Goal: Task Accomplishment & Management: Complete application form

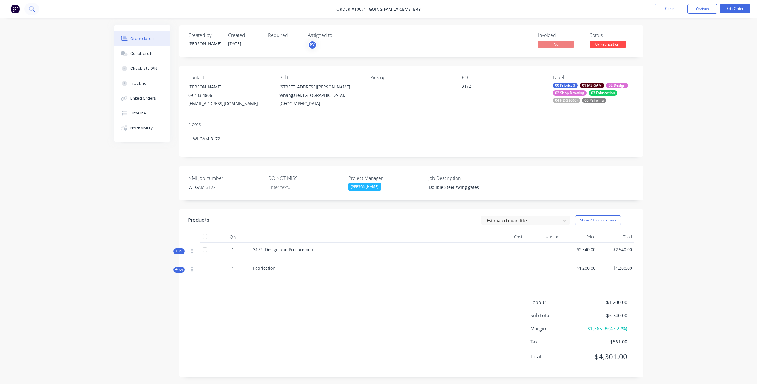
click at [31, 8] on icon at bounding box center [32, 9] width 6 height 6
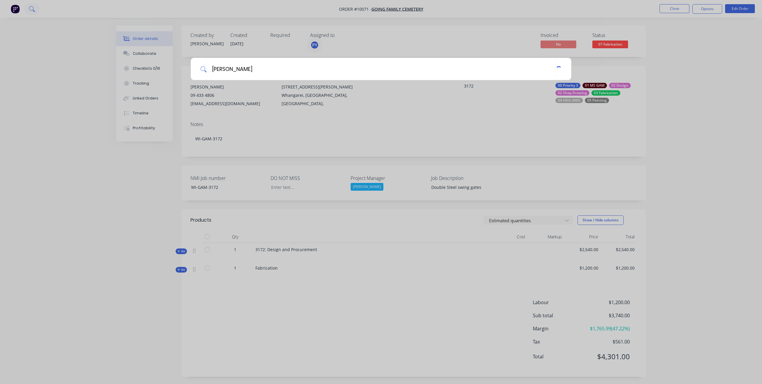
type input "[PERSON_NAME]"
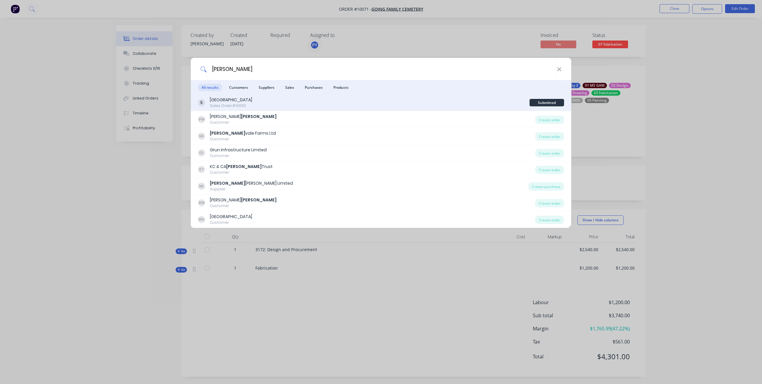
click at [252, 102] on div "[GEOGRAPHIC_DATA]" at bounding box center [231, 100] width 42 height 6
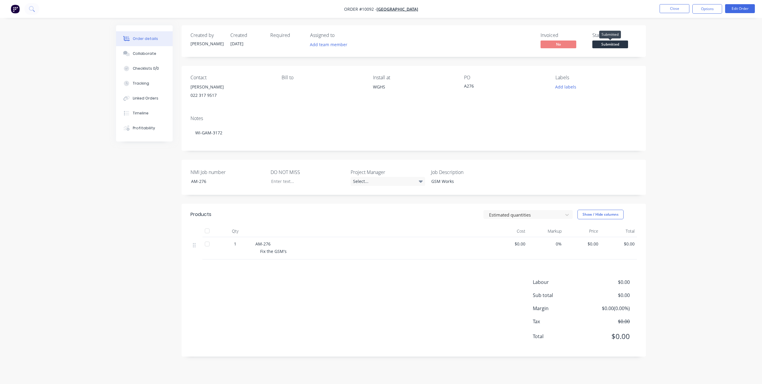
click at [615, 45] on span "Submitted" at bounding box center [610, 43] width 36 height 7
click at [664, 56] on div "Order details Collaborate Checklists 0/0 Tracking Linked Orders Timeline Profit…" at bounding box center [381, 192] width 762 height 384
click at [700, 7] on button "Options" at bounding box center [707, 9] width 30 height 10
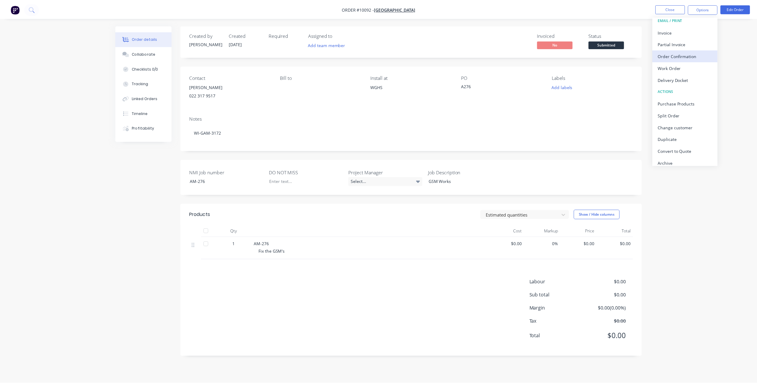
scroll to position [9, 0]
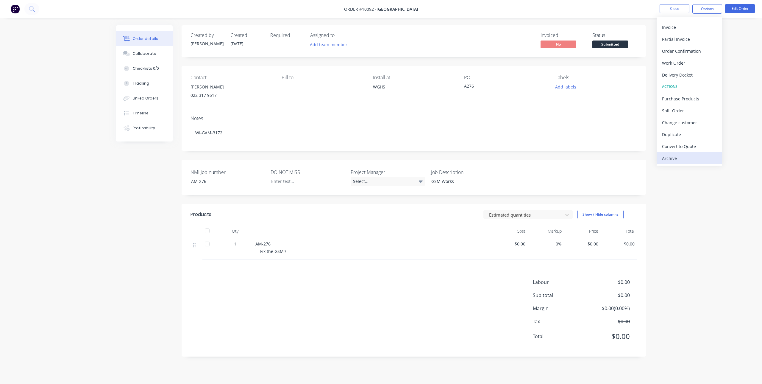
click at [694, 159] on div "Archive" at bounding box center [689, 158] width 55 height 9
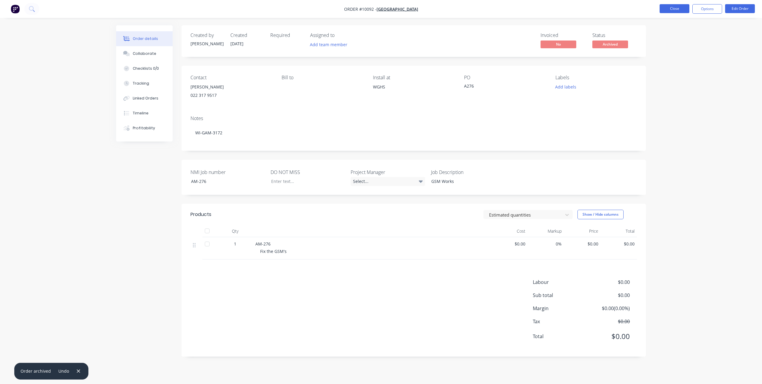
click at [672, 9] on button "Close" at bounding box center [674, 8] width 30 height 9
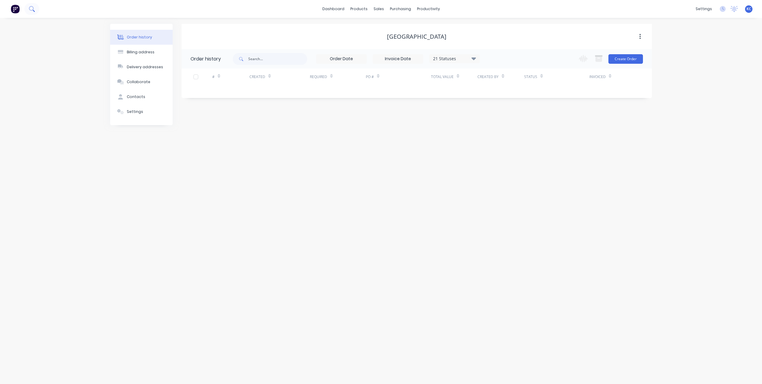
click at [37, 8] on button at bounding box center [31, 9] width 15 height 12
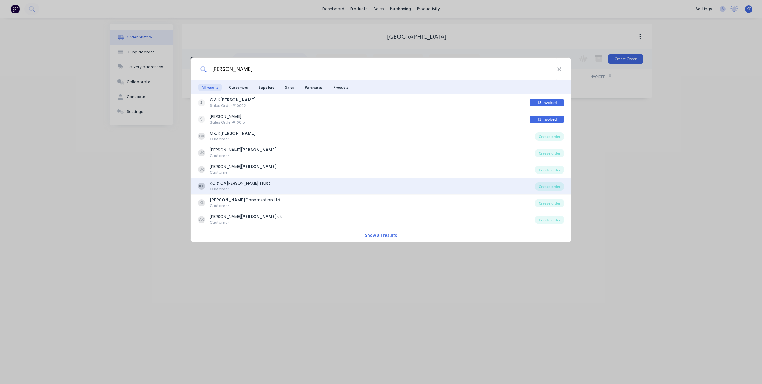
type input "[PERSON_NAME]"
click at [307, 194] on div "KT KC & CA [PERSON_NAME] Trust Customer Create order" at bounding box center [381, 186] width 380 height 17
click at [244, 184] on div "KC & CA [PERSON_NAME] Trust" at bounding box center [240, 183] width 60 height 6
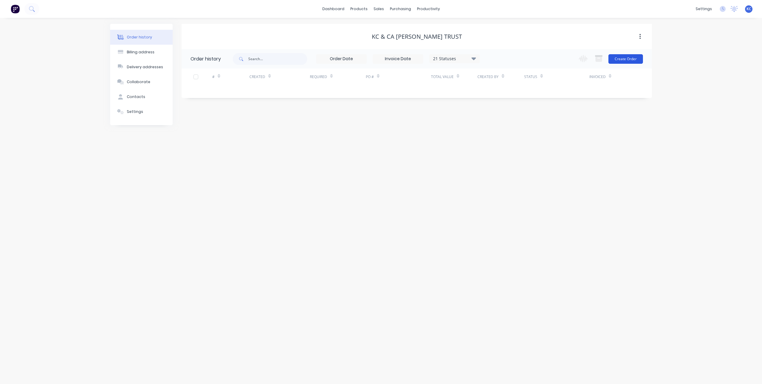
click at [619, 57] on button "Create Order" at bounding box center [625, 59] width 35 height 10
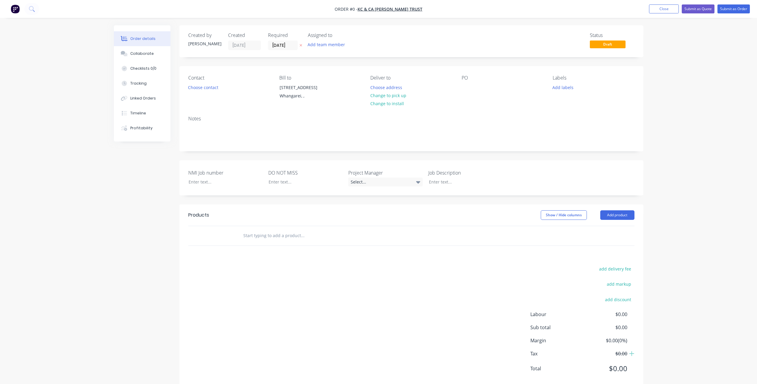
click at [301, 45] on icon "button" at bounding box center [301, 45] width 3 height 4
click at [468, 85] on div at bounding box center [467, 87] width 10 height 9
click at [284, 186] on div at bounding box center [301, 181] width 74 height 9
click at [417, 288] on div "add delivery fee add markup add discount Labour $0.00 Sub total $0.00 Margin $0…" at bounding box center [411, 322] width 446 height 115
click at [481, 185] on div at bounding box center [461, 181] width 74 height 9
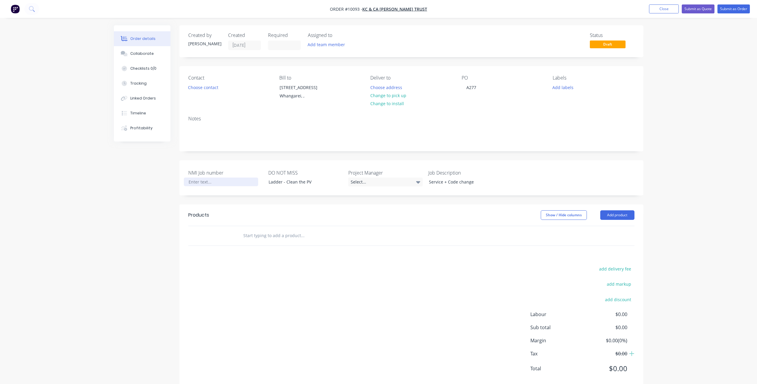
click at [220, 186] on div at bounding box center [221, 181] width 74 height 9
click at [257, 241] on input "text" at bounding box center [302, 235] width 119 height 12
type input "Service"
click at [269, 262] on button "Add Service to order" at bounding box center [334, 257] width 179 height 19
click at [265, 259] on div at bounding box center [273, 255] width 61 height 9
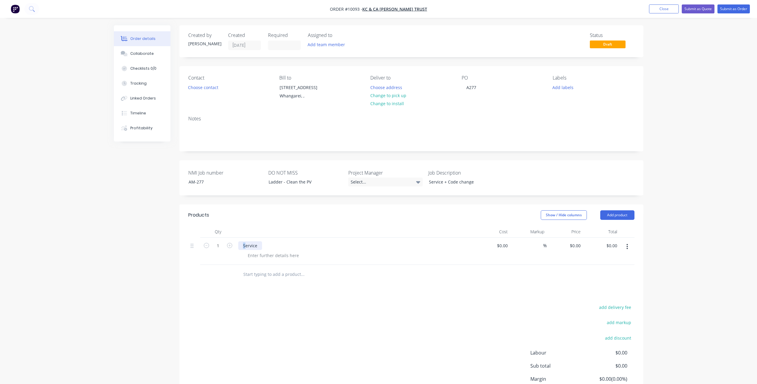
click at [244, 250] on div "Service" at bounding box center [250, 245] width 24 height 9
click at [243, 250] on div "Service" at bounding box center [250, 245] width 24 height 9
click at [263, 259] on div at bounding box center [273, 255] width 61 height 9
click at [391, 105] on button "Change to install" at bounding box center [387, 103] width 40 height 8
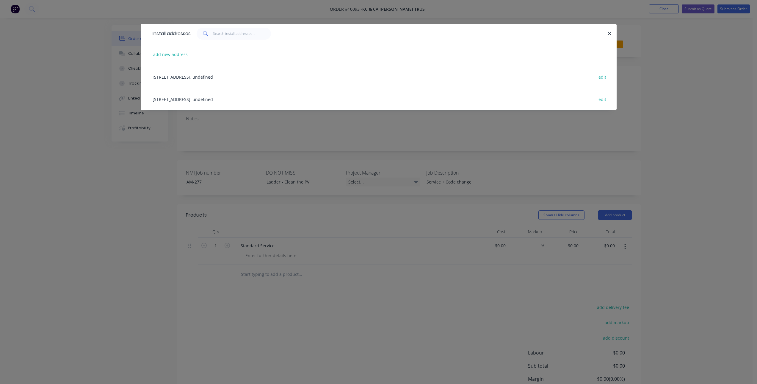
click at [226, 77] on div "[STREET_ADDRESS], undefined edit" at bounding box center [379, 76] width 458 height 22
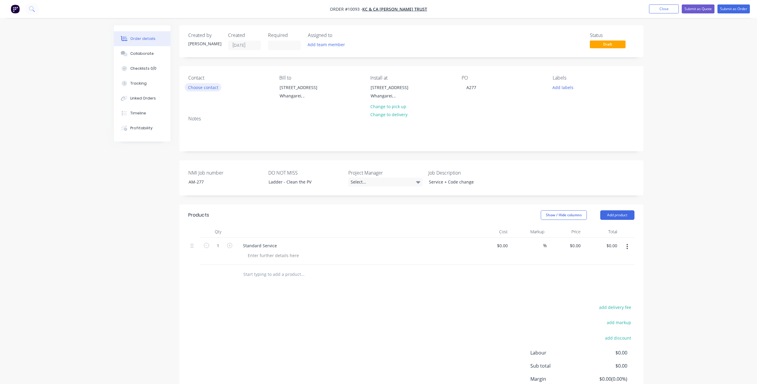
click at [214, 87] on button "Choose contact" at bounding box center [203, 87] width 37 height 8
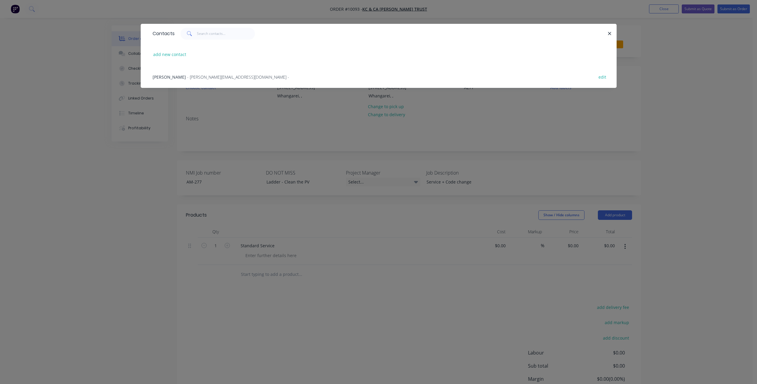
click at [213, 79] on span "- [PERSON_NAME][EMAIL_ADDRESS][DOMAIN_NAME] -" at bounding box center [238, 77] width 102 height 6
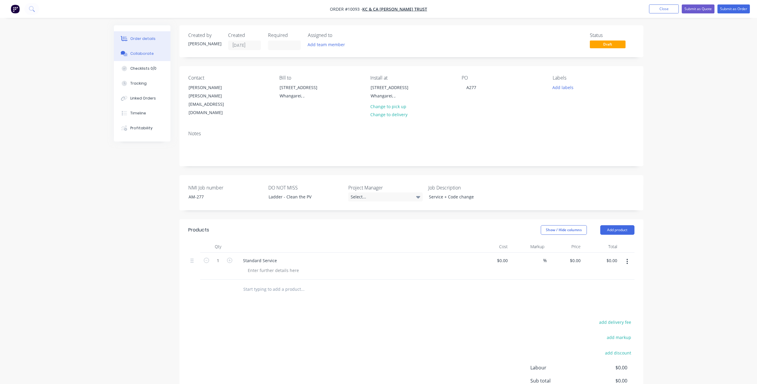
click at [149, 57] on button "Collaborate" at bounding box center [142, 53] width 57 height 15
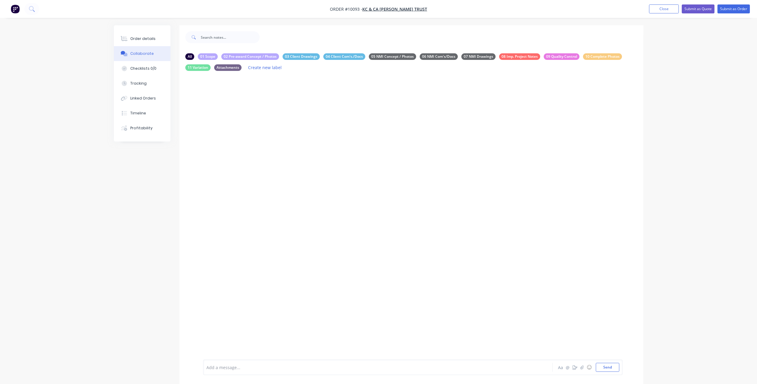
click at [268, 370] on div "Add a message..." at bounding box center [362, 366] width 310 height 9
drag, startPoint x: 207, startPoint y: 343, endPoint x: 221, endPoint y: 344, distance: 14.3
click at [221, 344] on div "@[PERSON_NAME] Please Schedule: Scope: Standard Service - Pair of Swing operato…" at bounding box center [413, 346] width 420 height 57
drag, startPoint x: 221, startPoint y: 343, endPoint x: 207, endPoint y: 344, distance: 14.6
click at [207, 344] on div "Scope:" at bounding box center [361, 343] width 309 height 6
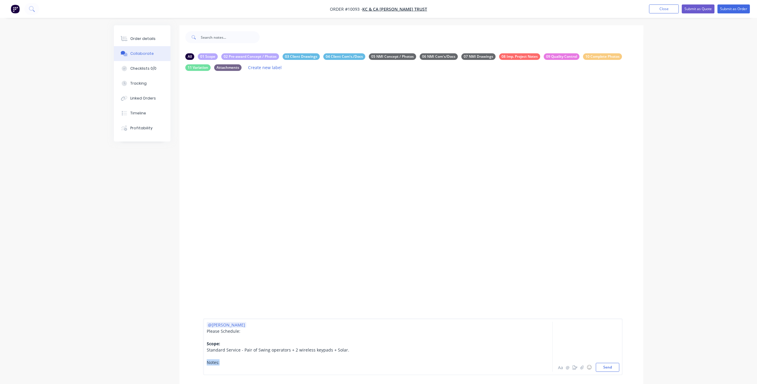
drag, startPoint x: 220, startPoint y: 362, endPoint x: 207, endPoint y: 360, distance: 13.2
click at [207, 360] on div "Notes:" at bounding box center [361, 362] width 309 height 6
click at [212, 365] on div at bounding box center [361, 368] width 309 height 6
click at [345, 349] on div "Standard Service - Pair of Swing operators + 2 wireless keypads + Solar." at bounding box center [361, 349] width 309 height 6
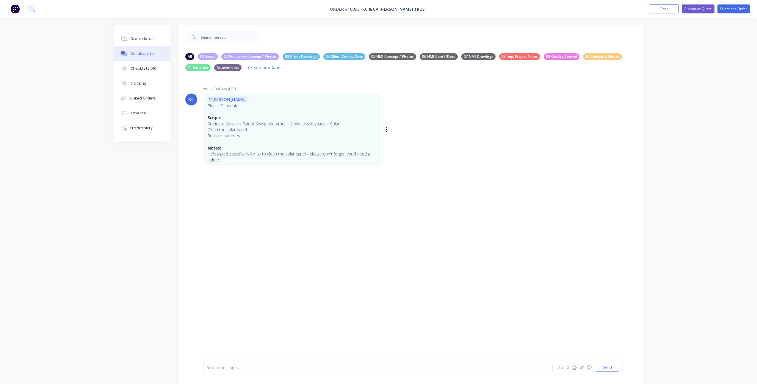
click at [387, 131] on icon "button" at bounding box center [387, 129] width 2 height 7
click at [395, 139] on button "Edit" at bounding box center [408, 141] width 37 height 10
click at [261, 349] on div "Replace batteries." at bounding box center [361, 349] width 309 height 6
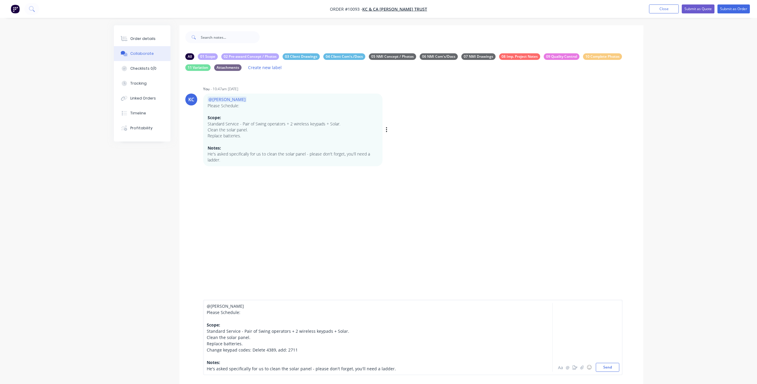
click at [264, 349] on span "Change keypad codes: Delete 4389, add: 2711" at bounding box center [252, 350] width 91 height 6
click at [322, 350] on div "Change keypad codes: Delete: 4389, add: 2711" at bounding box center [361, 349] width 309 height 6
click at [615, 370] on button "Send" at bounding box center [608, 366] width 24 height 9
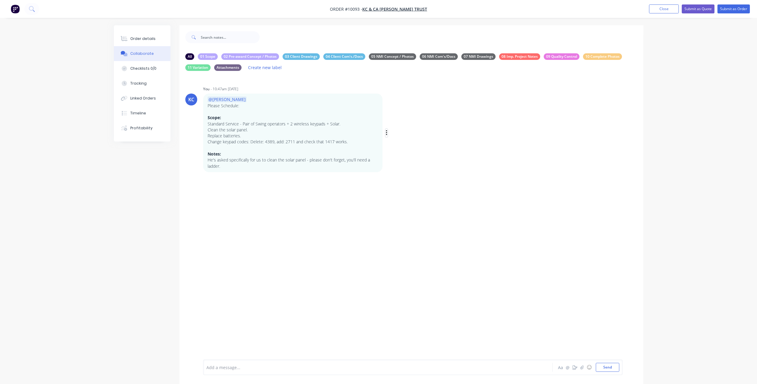
click at [387, 132] on icon "button" at bounding box center [387, 132] width 2 height 7
click at [406, 145] on button "Edit" at bounding box center [408, 144] width 37 height 10
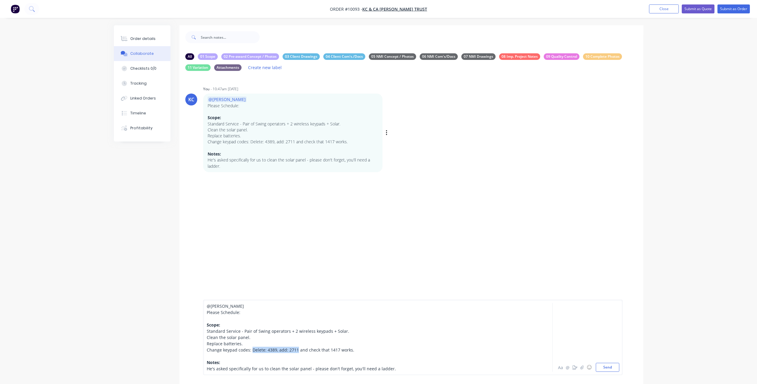
drag, startPoint x: 251, startPoint y: 350, endPoint x: 296, endPoint y: 349, distance: 45.0
click at [296, 349] on span "Change keypad codes: Delete: 4389, add: 2711 and check that 1417 works." at bounding box center [281, 350] width 148 height 6
drag, startPoint x: 329, startPoint y: 349, endPoint x: 351, endPoint y: 351, distance: 21.2
click at [351, 351] on span "and check that 1417 works." at bounding box center [325, 350] width 54 height 6
drag, startPoint x: 207, startPoint y: 337, endPoint x: 254, endPoint y: 338, distance: 47.3
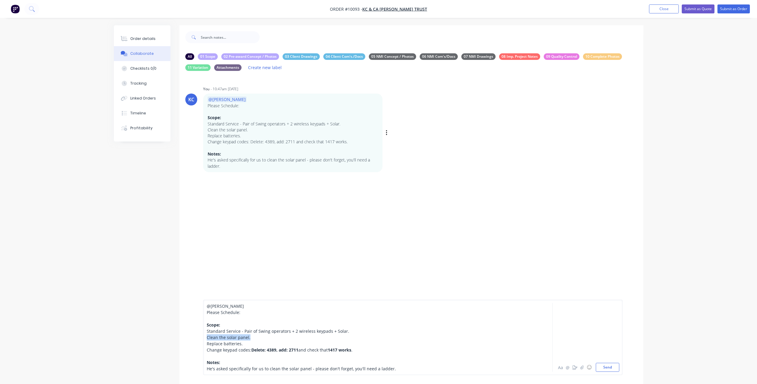
click at [254, 338] on div "Clean the solar panel." at bounding box center [361, 337] width 309 height 6
click at [381, 330] on div "Standard Service - Pair of Swing operators + 2 wireless keypads + Solar." at bounding box center [361, 331] width 309 height 6
click at [343, 351] on span "1417 works" at bounding box center [340, 350] width 24 height 6
drag, startPoint x: 206, startPoint y: 323, endPoint x: 224, endPoint y: 325, distance: 17.6
click at [224, 326] on div "@[PERSON_NAME] Please Schedule: Scope: Standard Service - Pair of Swing operato…" at bounding box center [362, 337] width 310 height 69
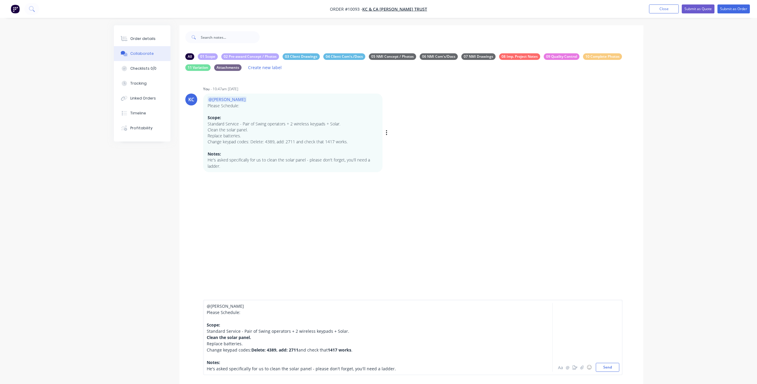
drag, startPoint x: 205, startPoint y: 326, endPoint x: 221, endPoint y: 326, distance: 16.1
click at [221, 326] on div "@[PERSON_NAME] Please Schedule: Scope: Standard Service - Pair of Swing operato…" at bounding box center [413, 336] width 420 height 75
click at [212, 325] on span "Scope:" at bounding box center [213, 325] width 13 height 6
click at [215, 362] on span "Notes:" at bounding box center [213, 362] width 13 height 6
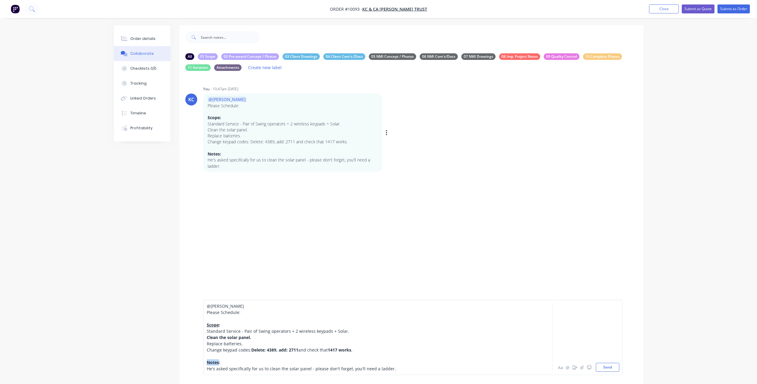
click at [215, 362] on span "Notes:" at bounding box center [213, 362] width 13 height 6
click at [213, 324] on span "Scope" at bounding box center [213, 325] width 12 height 6
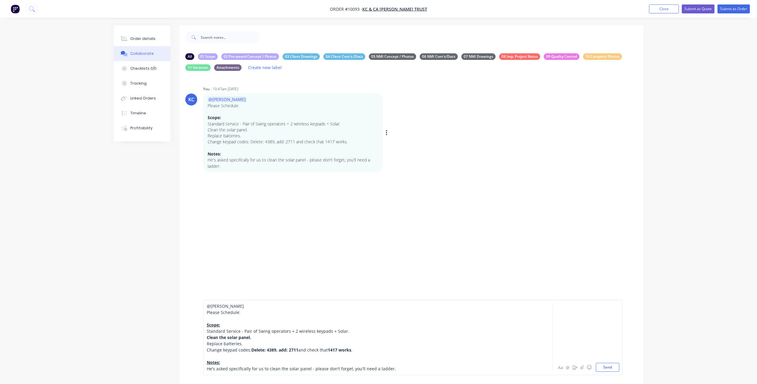
click at [318, 339] on div "Clean the solar panel." at bounding box center [361, 337] width 309 height 6
click at [605, 365] on button "Send" at bounding box center [608, 366] width 24 height 9
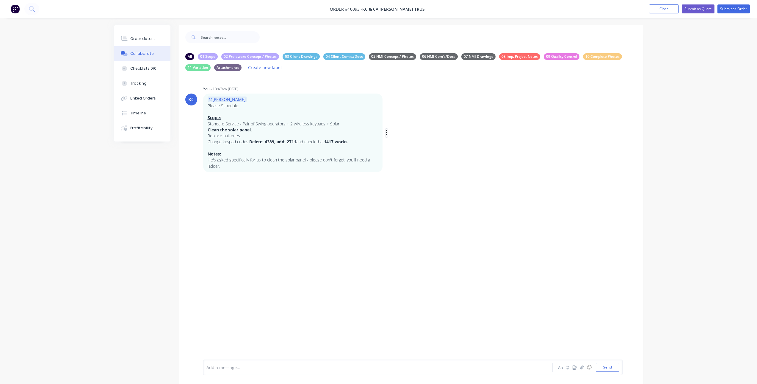
click at [388, 131] on button "button" at bounding box center [387, 133] width 2 height 9
click at [393, 140] on button "Edit" at bounding box center [408, 144] width 37 height 10
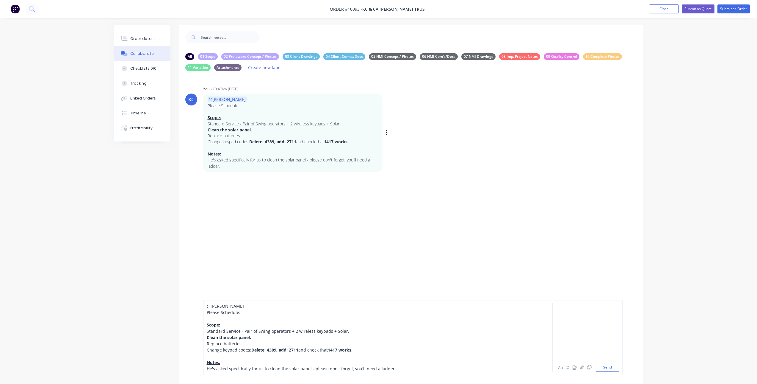
click at [224, 343] on span "Replace batteries." at bounding box center [225, 343] width 36 height 6
click at [614, 369] on button "Send" at bounding box center [608, 366] width 24 height 9
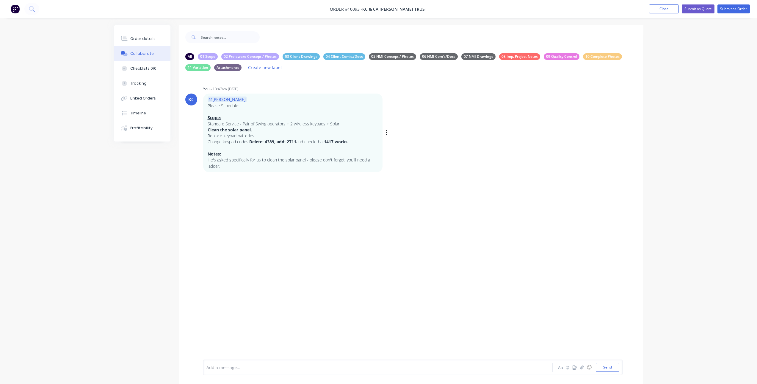
click at [274, 369] on div at bounding box center [361, 367] width 309 height 6
click at [605, 369] on button "Send" at bounding box center [608, 366] width 24 height 9
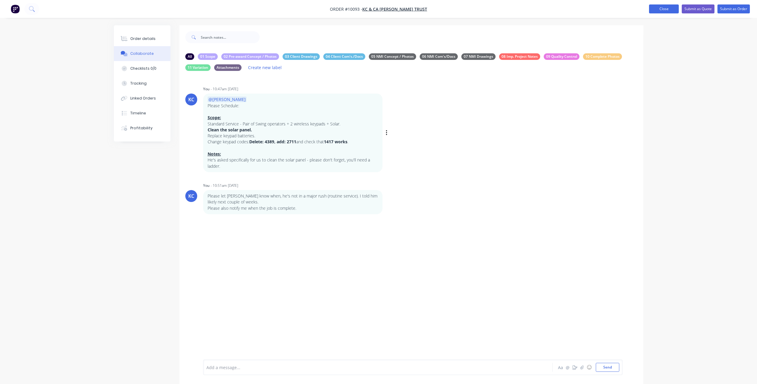
click at [664, 9] on button "Close" at bounding box center [664, 8] width 30 height 9
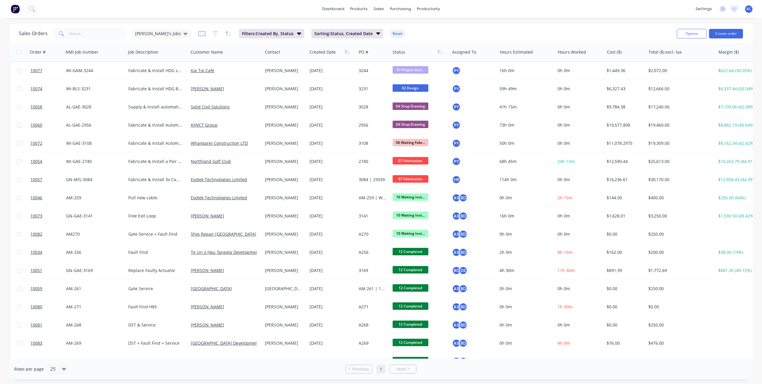
click at [12, 10] on img at bounding box center [15, 8] width 9 height 9
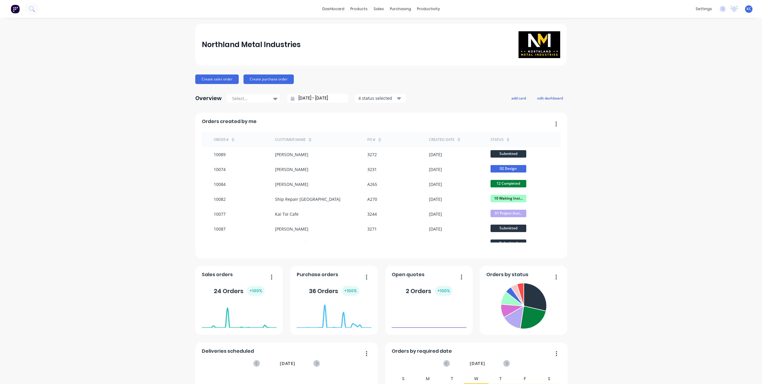
click at [17, 9] on img at bounding box center [15, 8] width 9 height 9
click at [16, 11] on img at bounding box center [15, 8] width 9 height 9
click at [383, 27] on div at bounding box center [380, 28] width 9 height 5
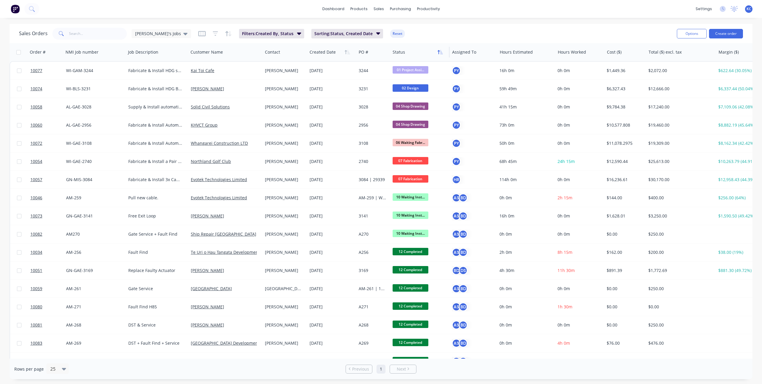
click at [441, 52] on icon "button" at bounding box center [439, 52] width 5 height 5
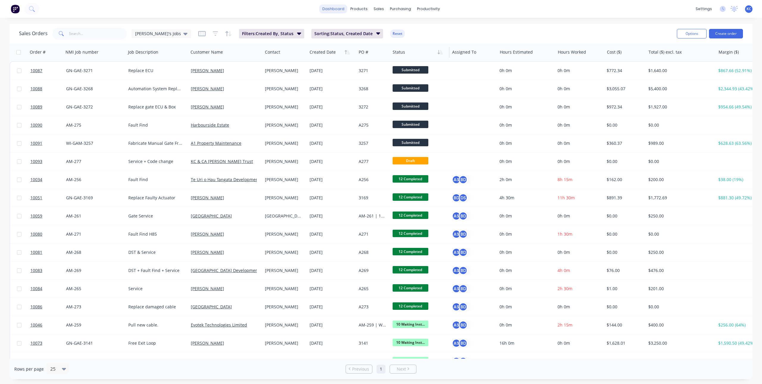
click at [341, 7] on link "dashboard" at bounding box center [333, 8] width 28 height 9
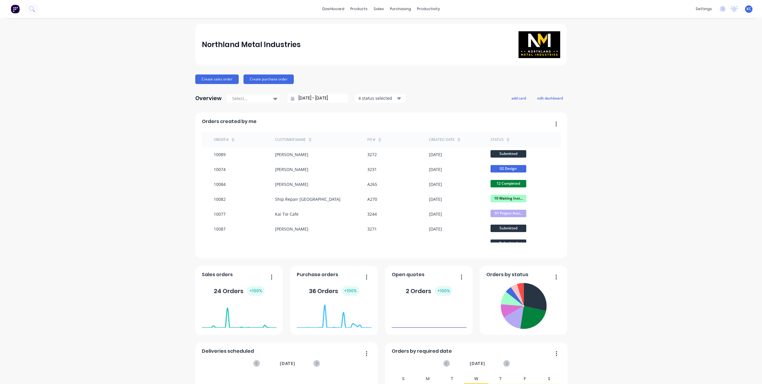
scroll to position [110, 0]
